Goal: Information Seeking & Learning: Compare options

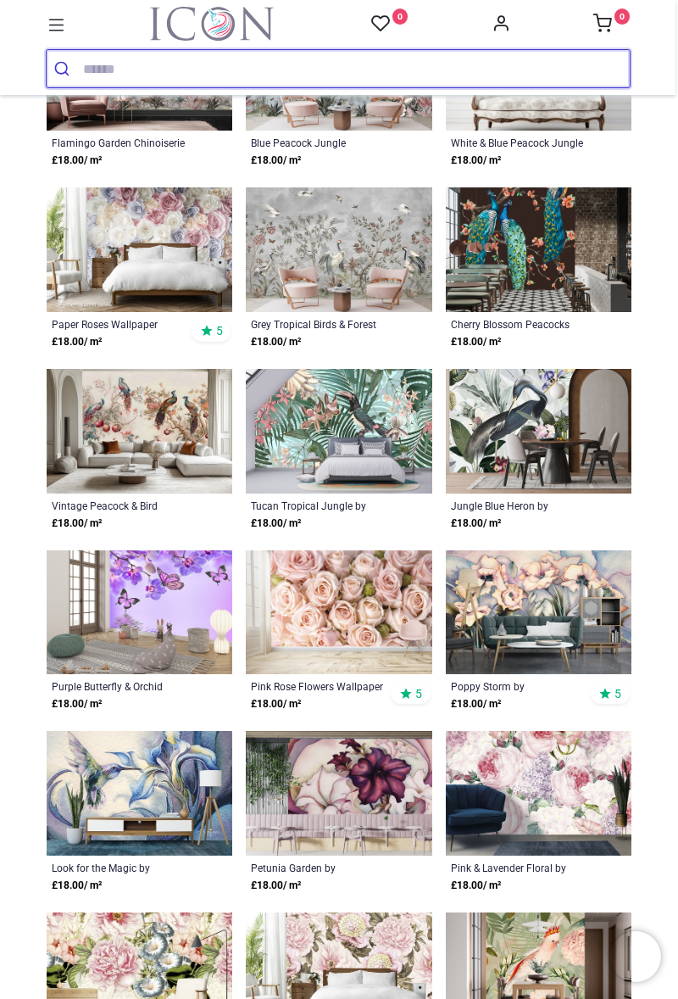
scroll to position [805, 0]
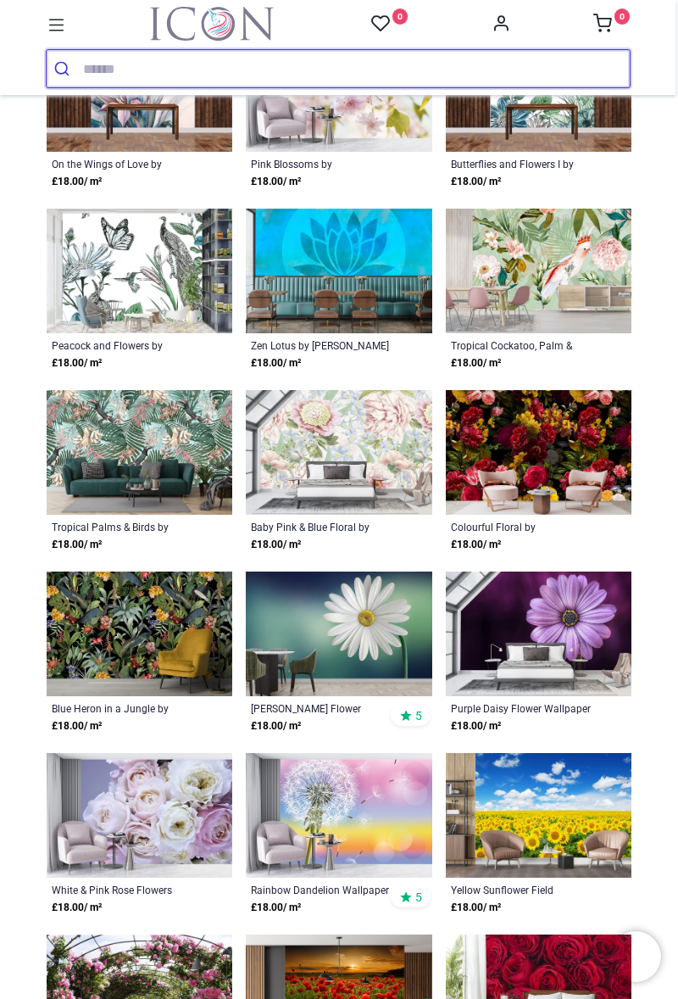
scroll to position [2232, 0]
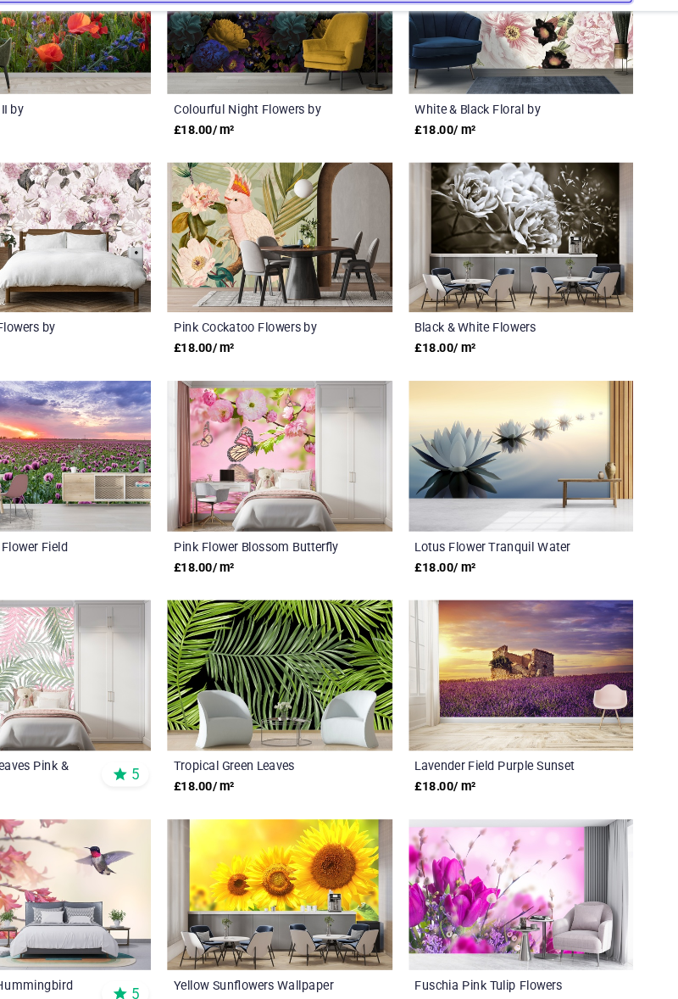
scroll to position [3488, 0]
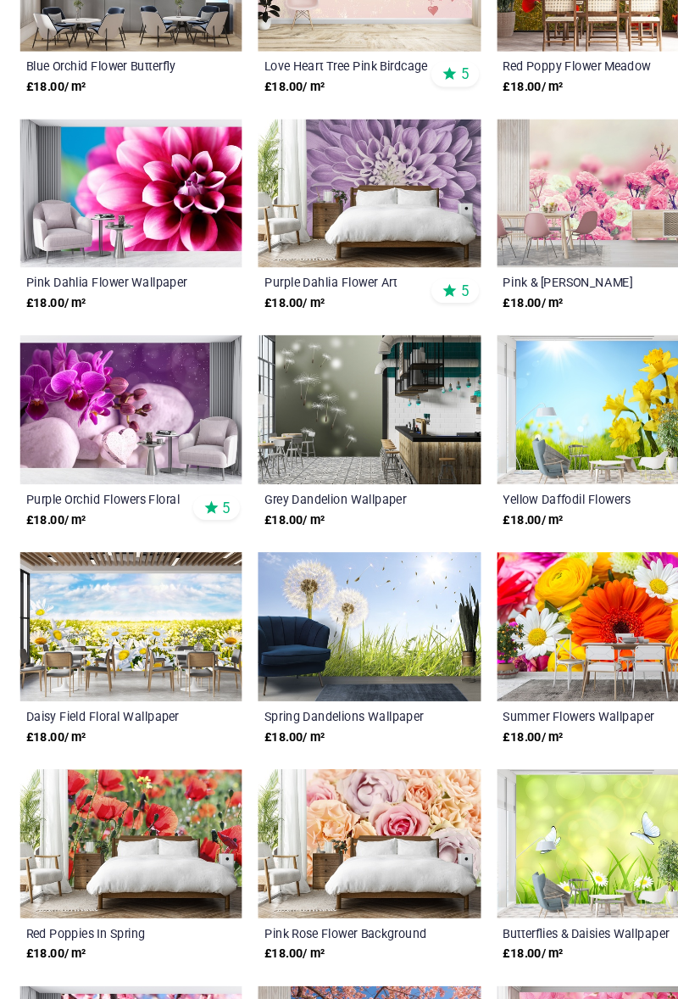
scroll to position [5863, 0]
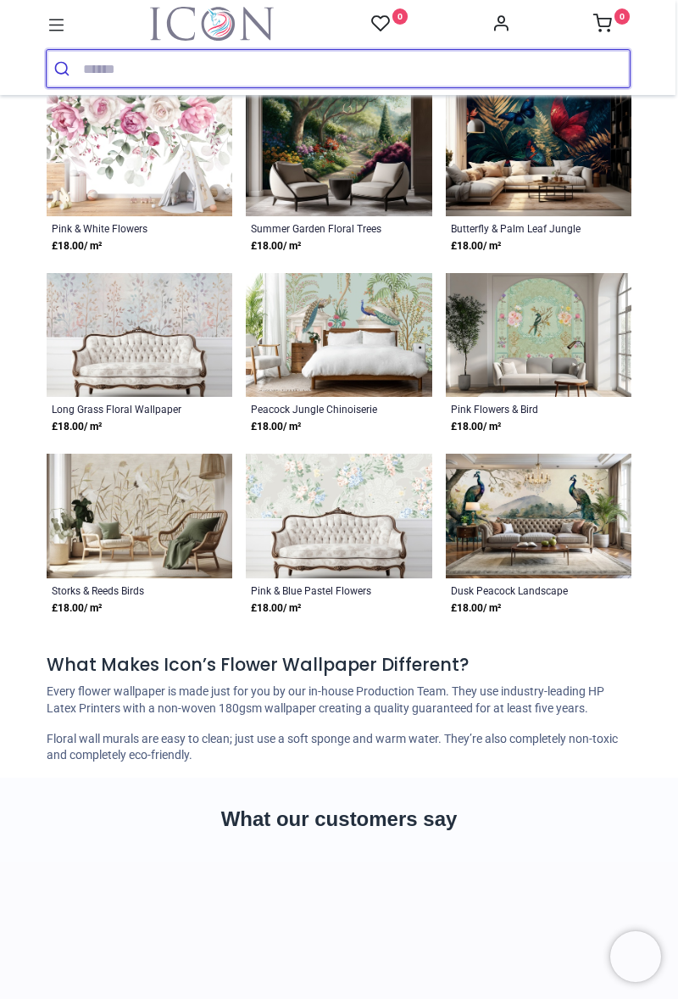
scroll to position [8153, 0]
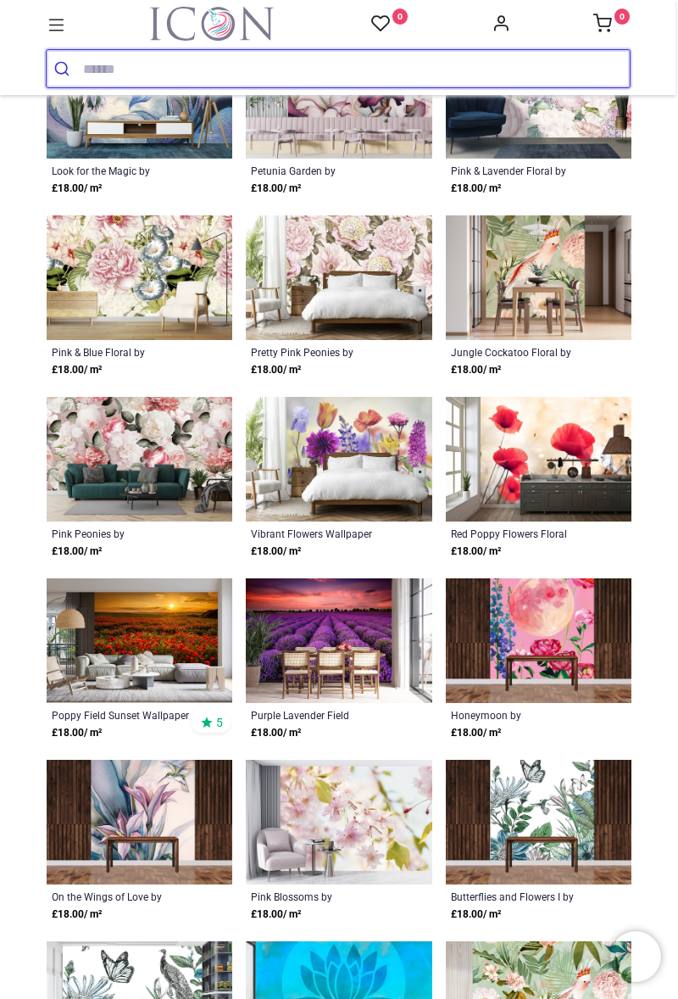
scroll to position [577, 0]
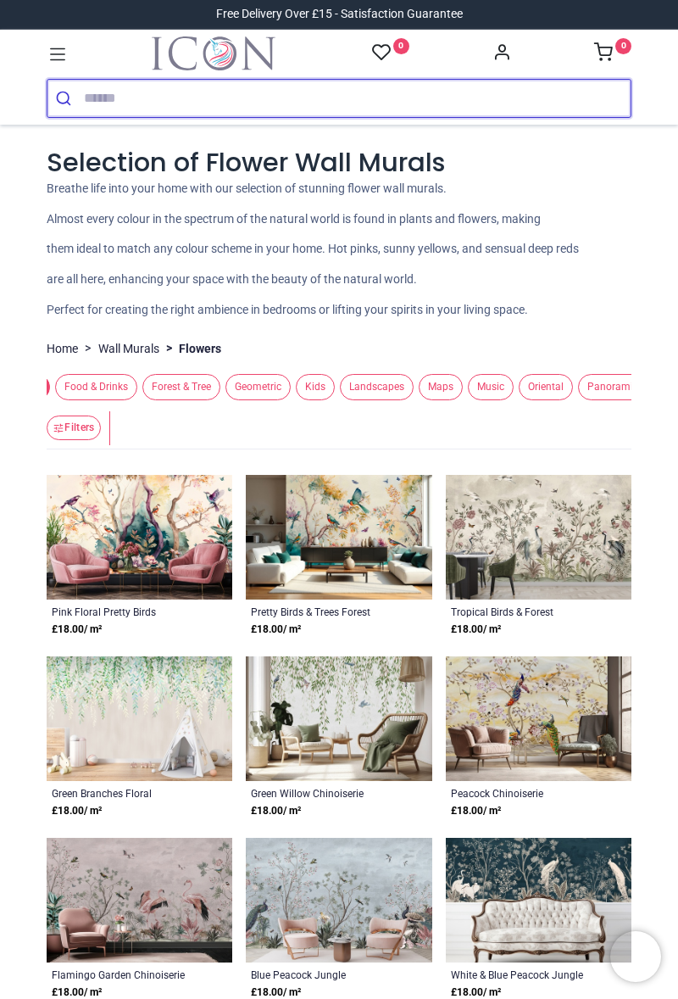
scroll to position [0, 571]
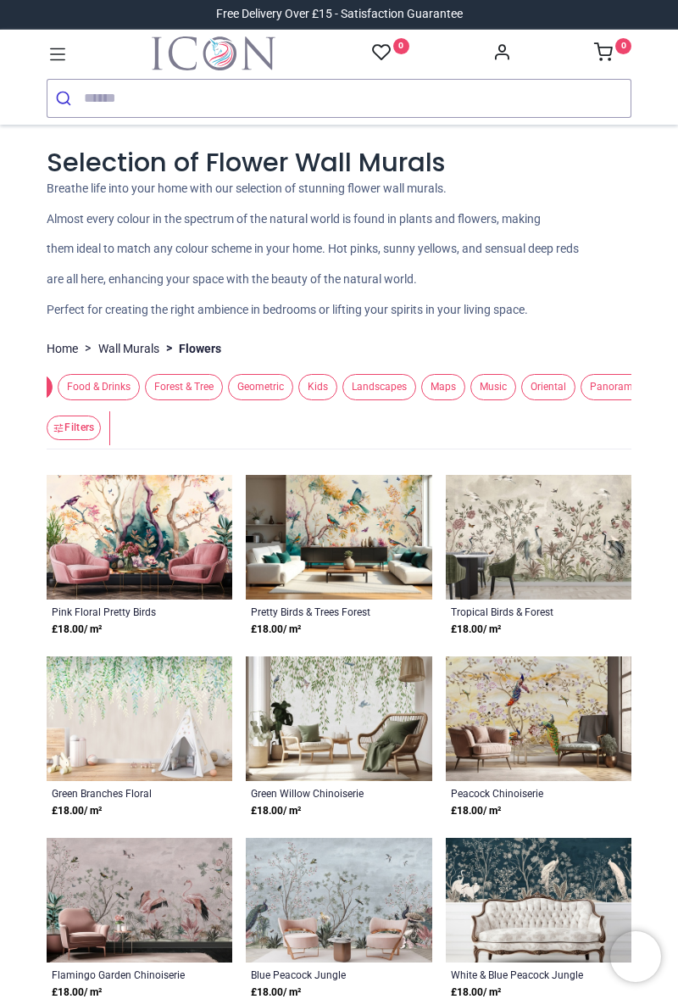
click at [256, 399] on span "Geometric" at bounding box center [260, 387] width 65 height 26
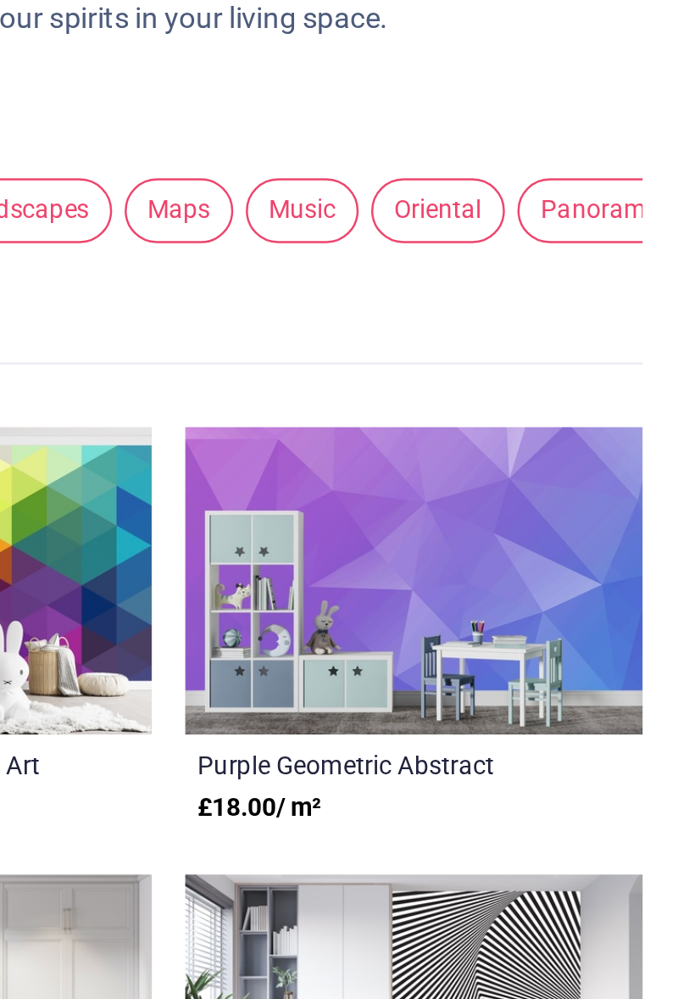
scroll to position [131, 0]
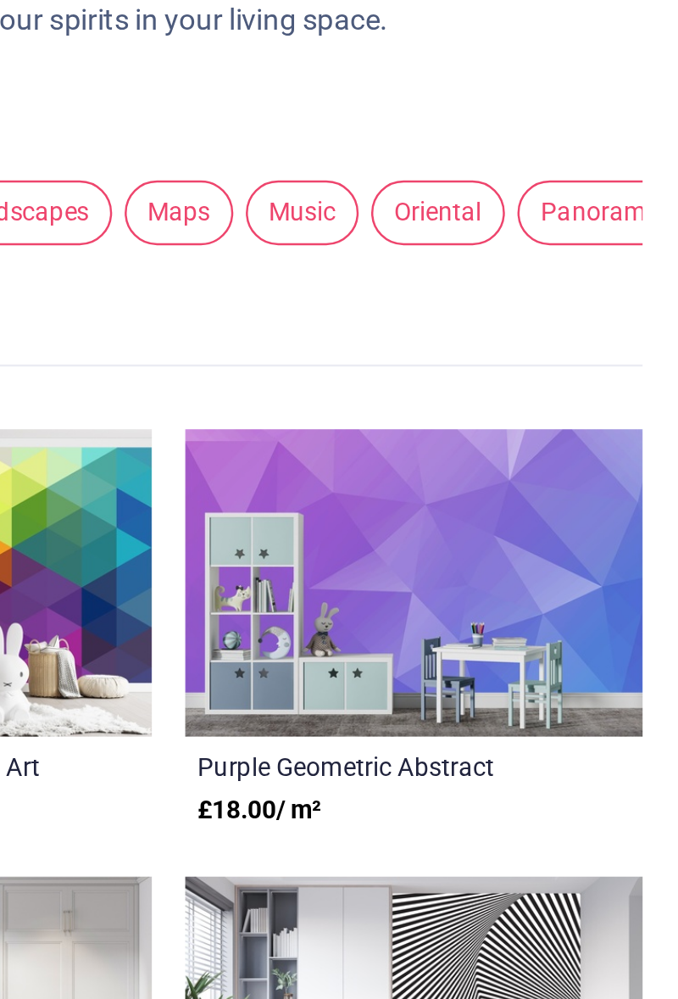
click at [535, 225] on span "Oriental" at bounding box center [548, 226] width 54 height 26
